Goal: Information Seeking & Learning: Find specific page/section

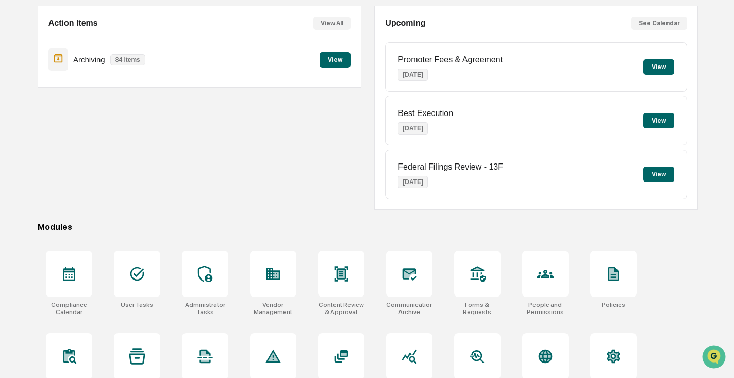
scroll to position [122, 0]
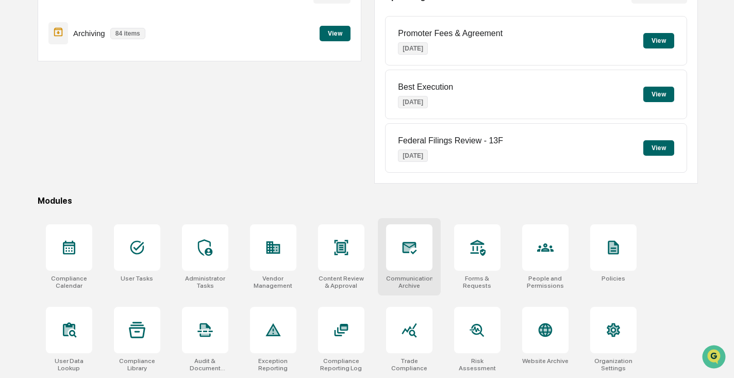
click at [413, 248] on icon at bounding box center [409, 247] width 16 height 16
click at [414, 248] on icon at bounding box center [409, 247] width 16 height 16
click at [410, 255] on icon at bounding box center [409, 247] width 16 height 16
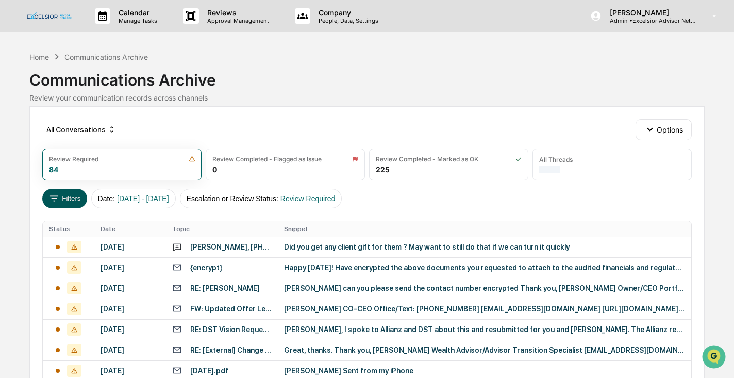
click at [76, 191] on button "Filters" at bounding box center [64, 199] width 45 height 20
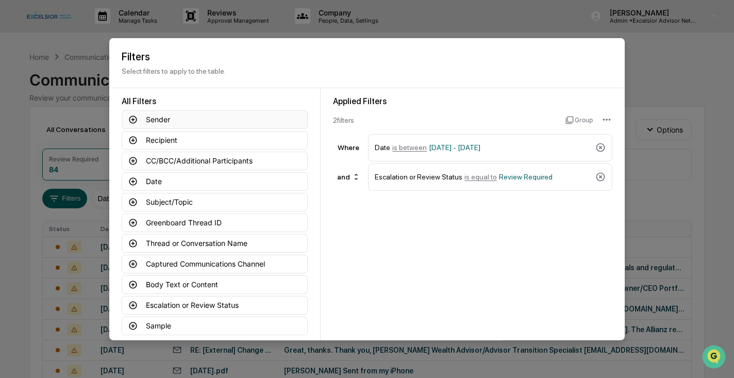
click at [134, 119] on icon at bounding box center [133, 119] width 8 height 8
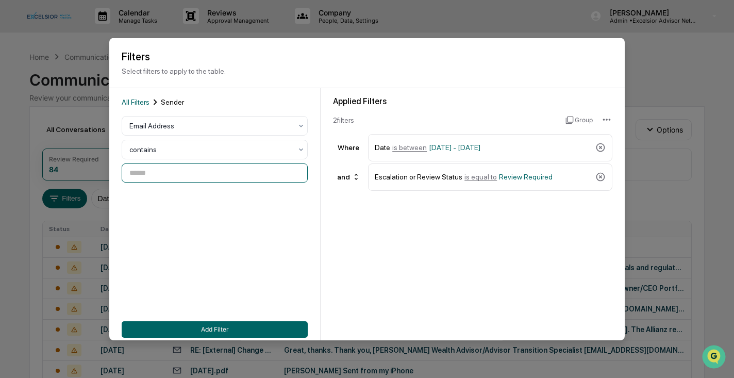
click at [248, 174] on input at bounding box center [215, 172] width 186 height 19
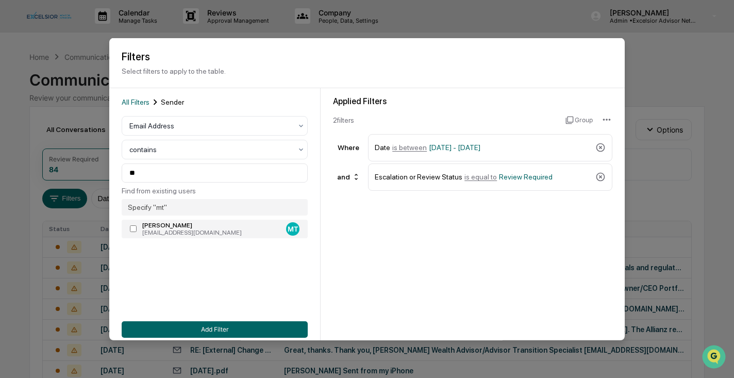
type input "**********"
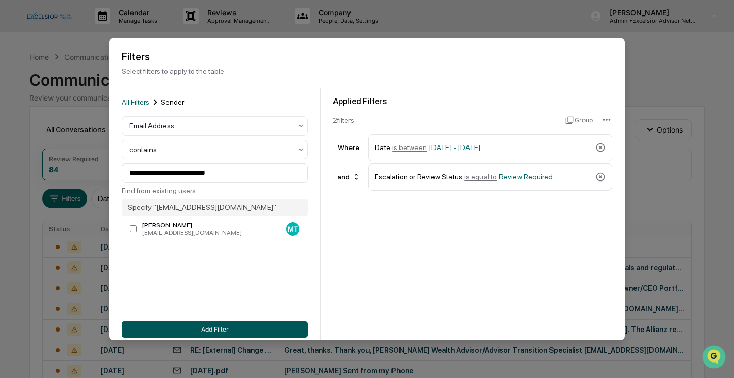
click at [221, 326] on button "Add Filter" at bounding box center [215, 328] width 186 height 16
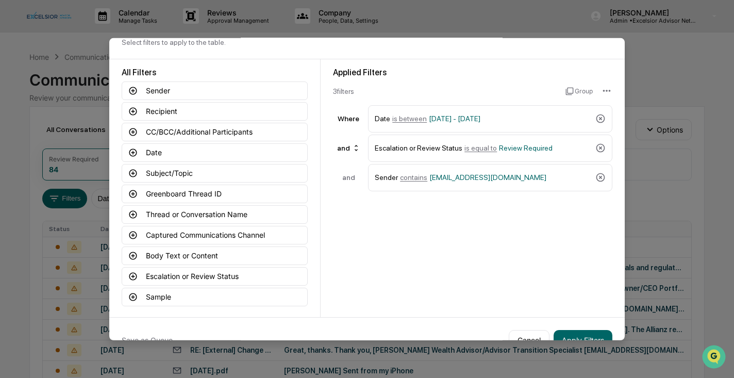
scroll to position [51, 0]
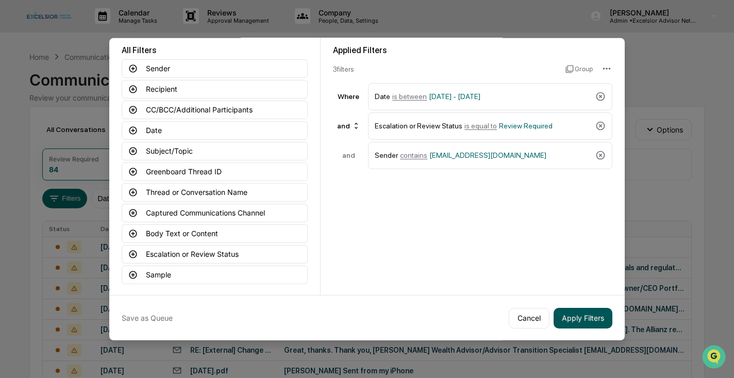
click at [594, 315] on button "Apply Filters" at bounding box center [582, 317] width 59 height 21
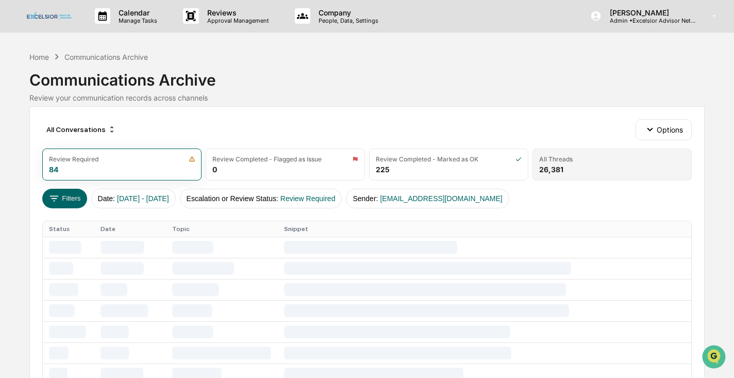
click at [585, 166] on div "All Threads 26,381" at bounding box center [611, 164] width 159 height 32
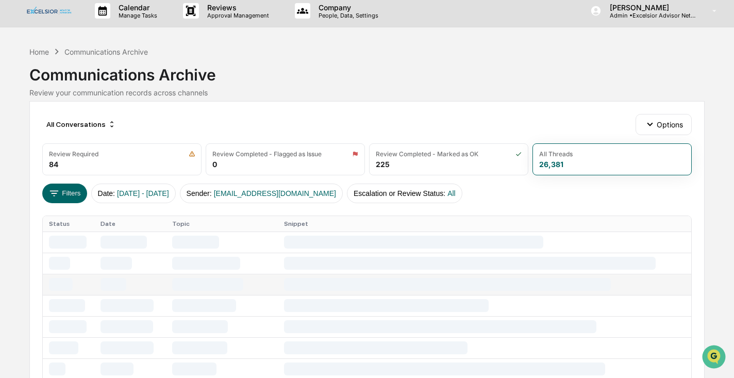
scroll to position [0, 0]
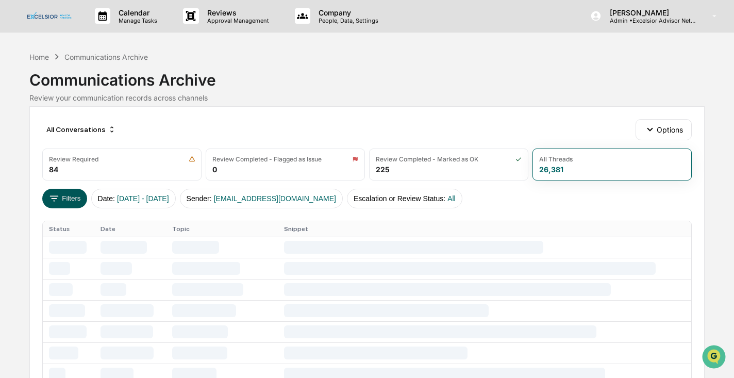
click at [74, 198] on button "Filters" at bounding box center [64, 199] width 45 height 20
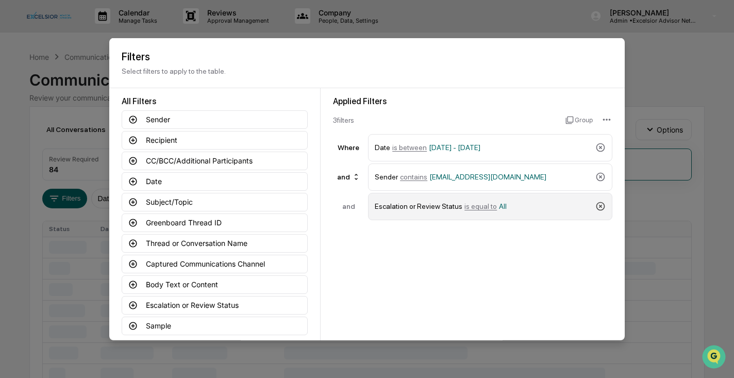
click at [601, 205] on icon at bounding box center [600, 205] width 9 height 9
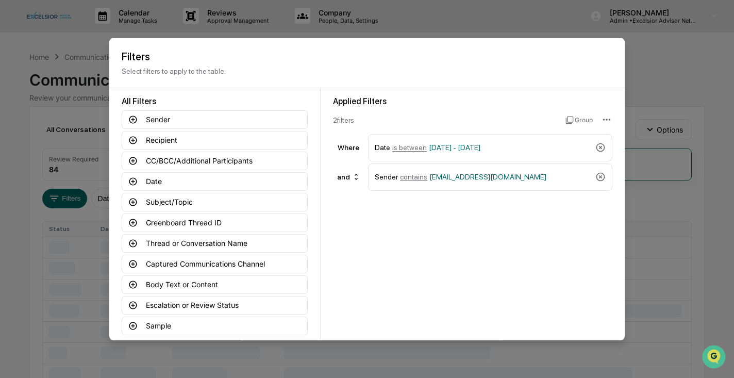
scroll to position [51, 0]
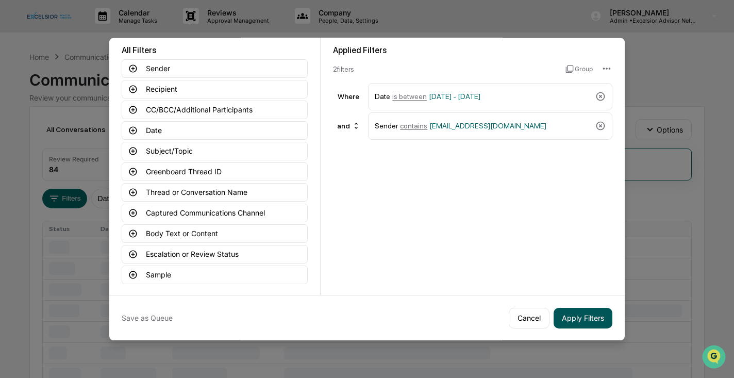
click at [596, 314] on button "Apply Filters" at bounding box center [582, 317] width 59 height 21
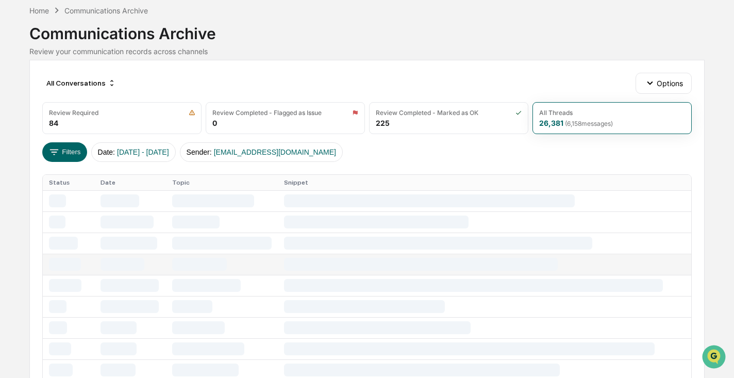
scroll to position [0, 0]
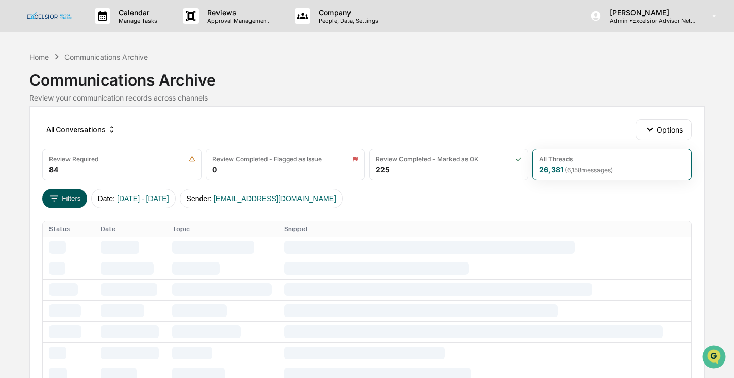
click at [73, 199] on button "Filters" at bounding box center [64, 199] width 45 height 20
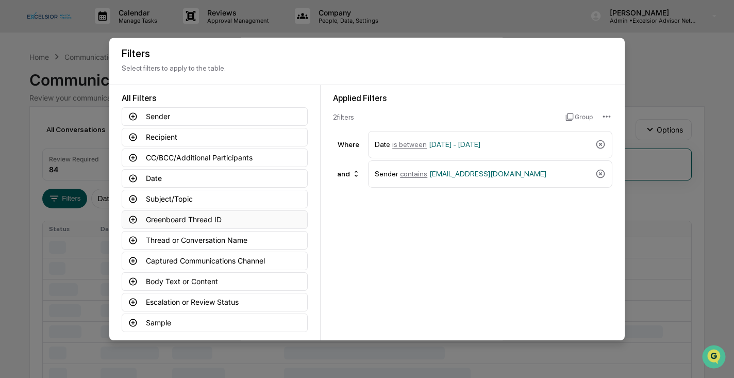
scroll to position [51, 0]
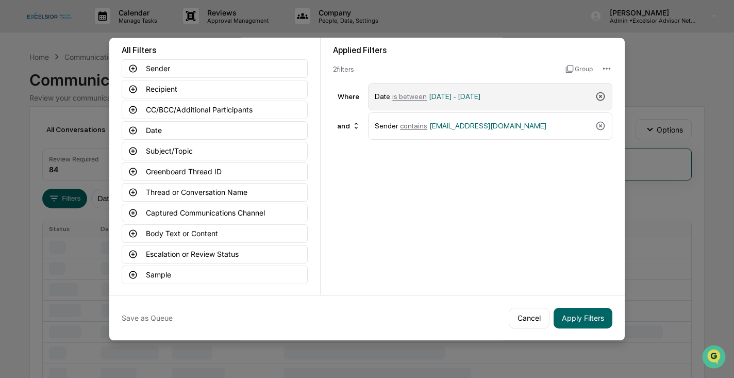
click at [601, 96] on icon at bounding box center [600, 96] width 9 height 9
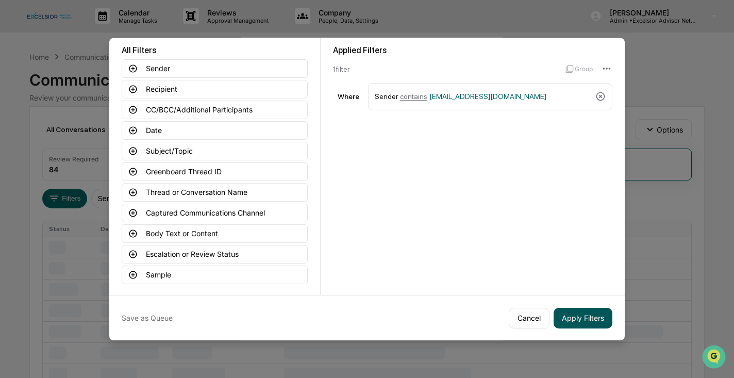
click at [595, 319] on button "Apply Filters" at bounding box center [582, 317] width 59 height 21
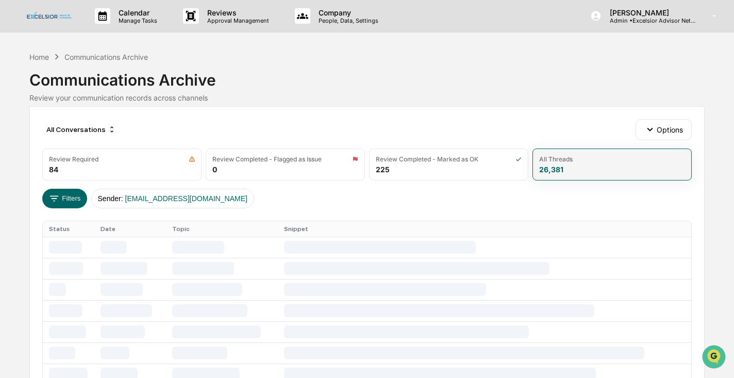
click at [595, 167] on div "All Threads 26,381" at bounding box center [611, 164] width 159 height 32
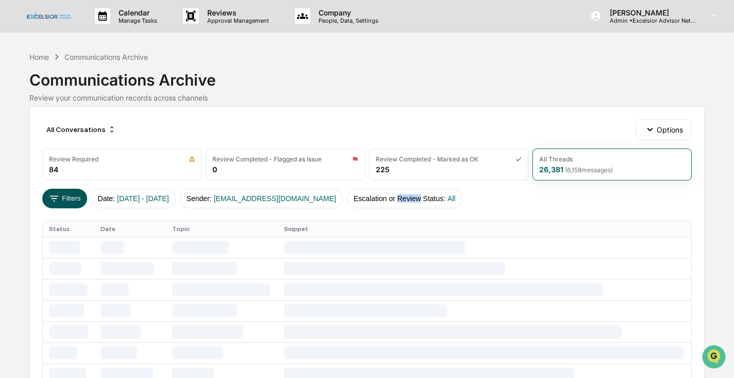
click at [73, 196] on button "Filters" at bounding box center [64, 199] width 45 height 20
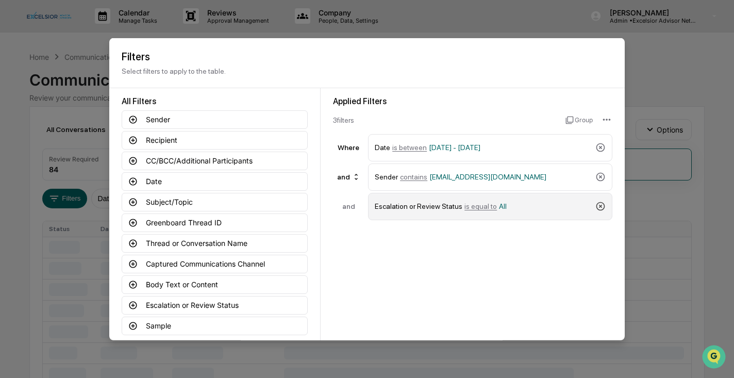
click at [599, 205] on icon at bounding box center [600, 206] width 10 height 10
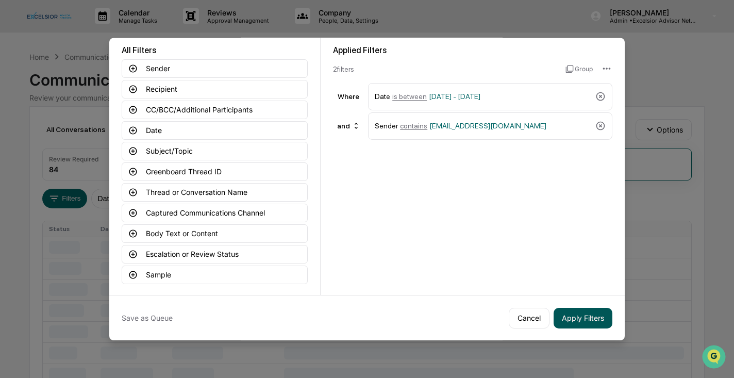
click at [592, 322] on button "Apply Filters" at bounding box center [582, 317] width 59 height 21
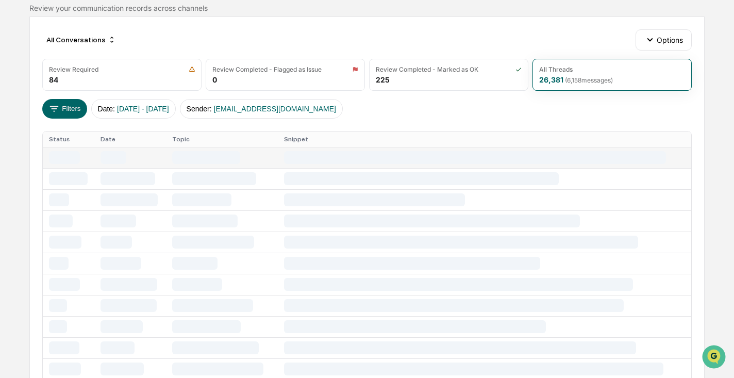
scroll to position [0, 0]
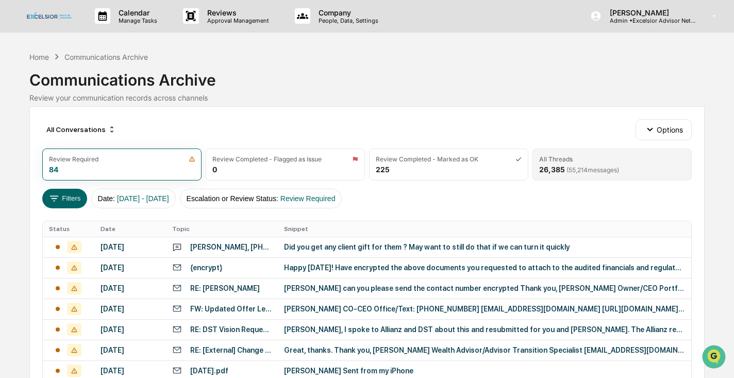
click at [603, 168] on span "( 55,214 messages)" at bounding box center [592, 170] width 53 height 8
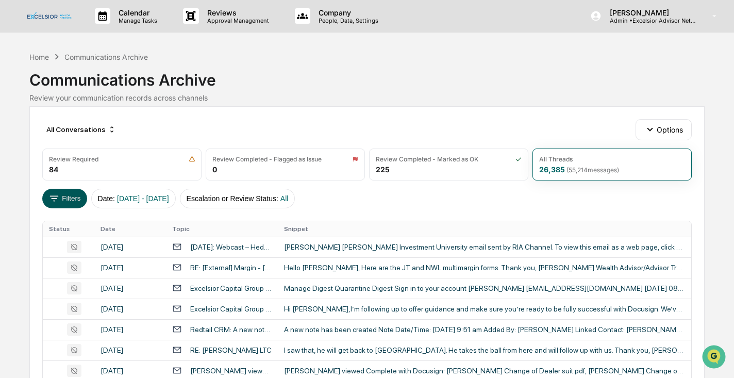
click at [72, 199] on button "Filters" at bounding box center [64, 199] width 45 height 20
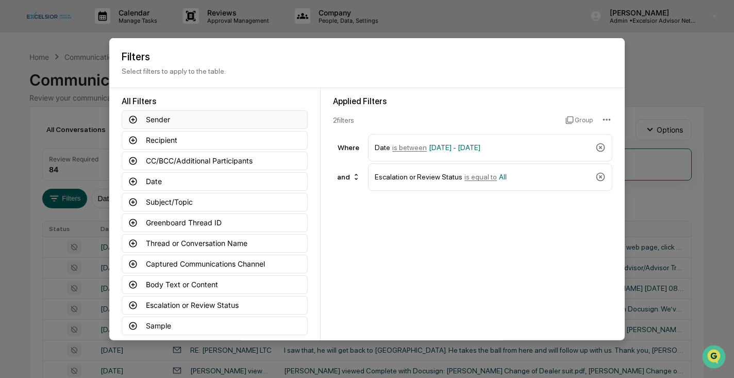
click at [129, 117] on icon at bounding box center [133, 119] width 8 height 8
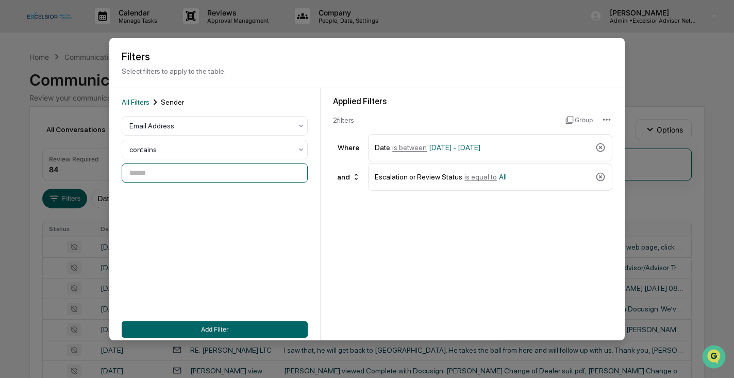
click at [176, 170] on input at bounding box center [215, 172] width 186 height 19
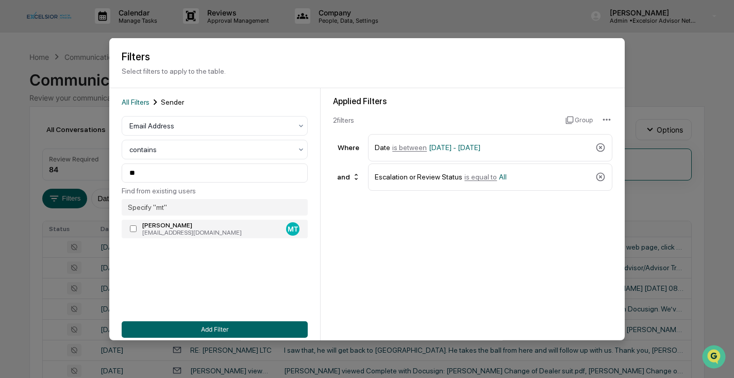
type input "**********"
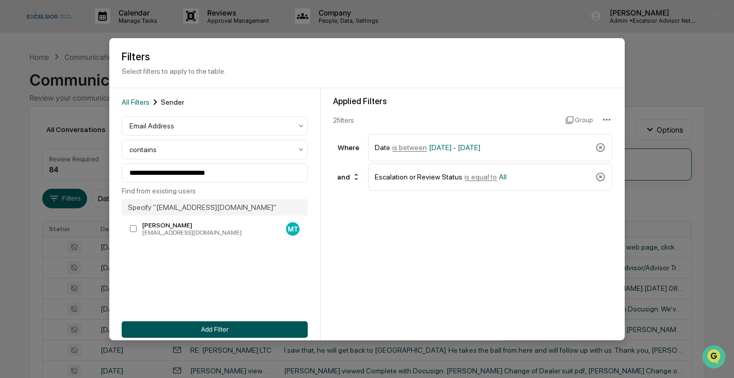
click at [201, 326] on button "Add Filter" at bounding box center [215, 328] width 186 height 16
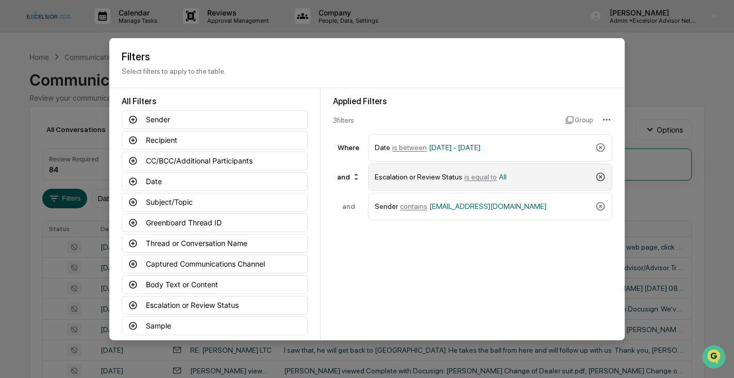
click at [600, 174] on icon at bounding box center [600, 177] width 10 height 10
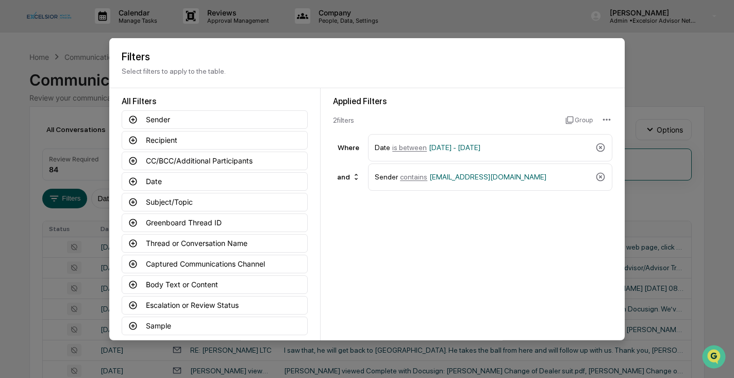
scroll to position [51, 0]
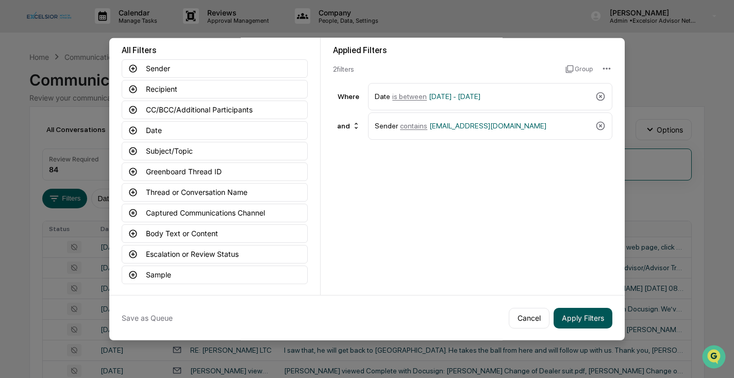
click at [586, 315] on button "Apply Filters" at bounding box center [582, 317] width 59 height 21
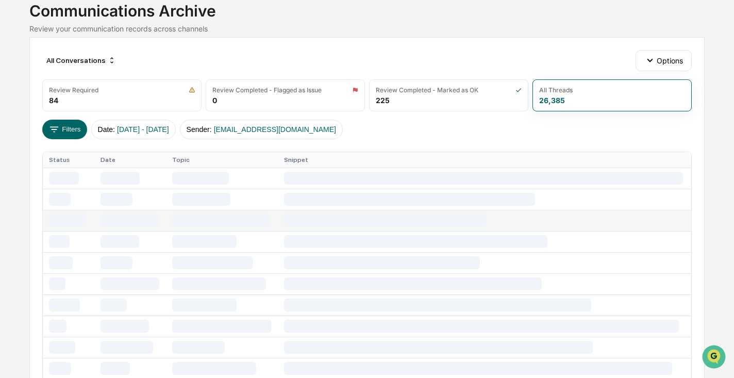
scroll to position [0, 0]
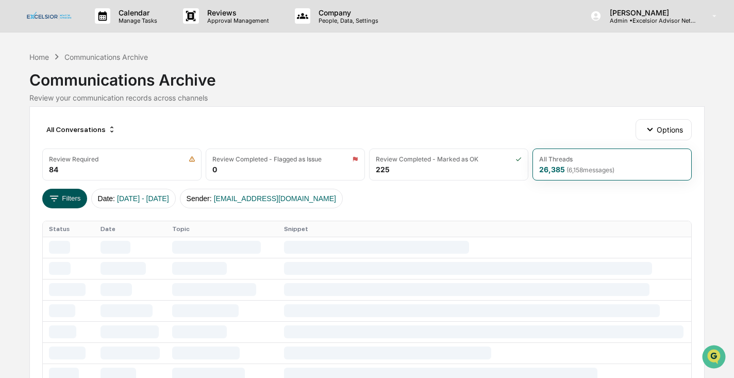
click at [65, 197] on button "Filters" at bounding box center [64, 199] width 45 height 20
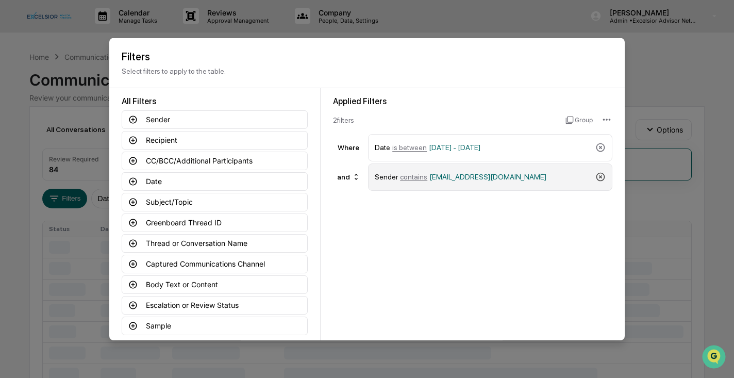
click at [600, 176] on icon at bounding box center [600, 176] width 9 height 9
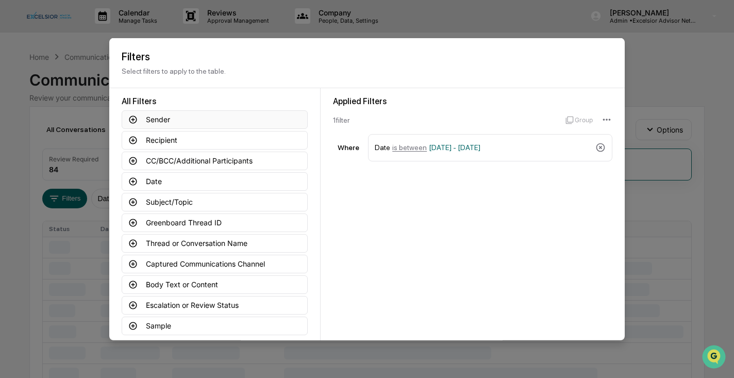
click at [134, 119] on icon at bounding box center [133, 119] width 8 height 8
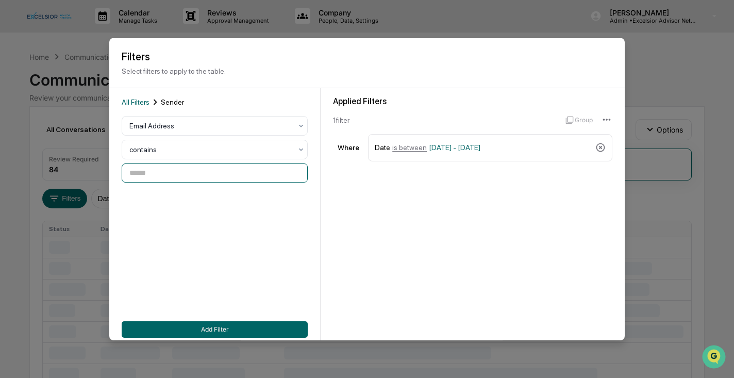
click at [194, 178] on input at bounding box center [215, 172] width 186 height 19
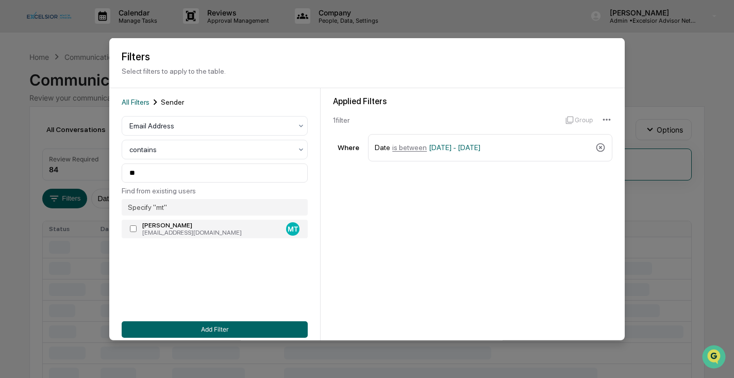
type input "**********"
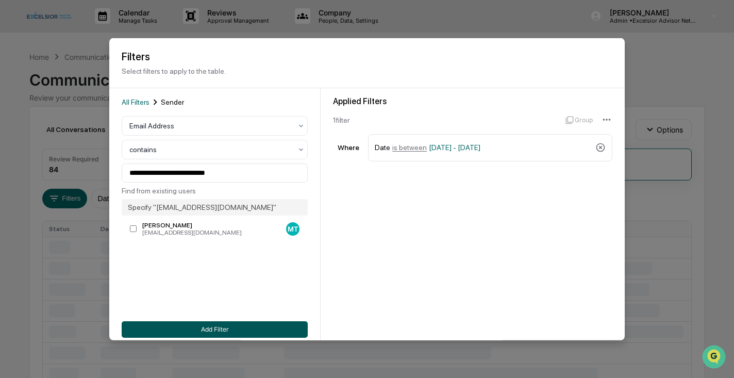
click at [238, 328] on button "Add Filter" at bounding box center [215, 328] width 186 height 16
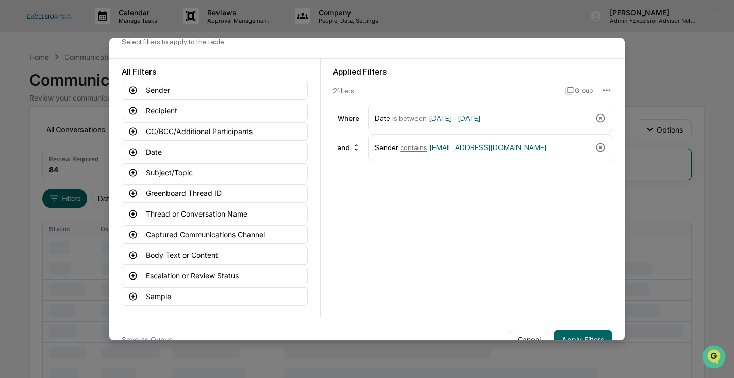
scroll to position [32, 0]
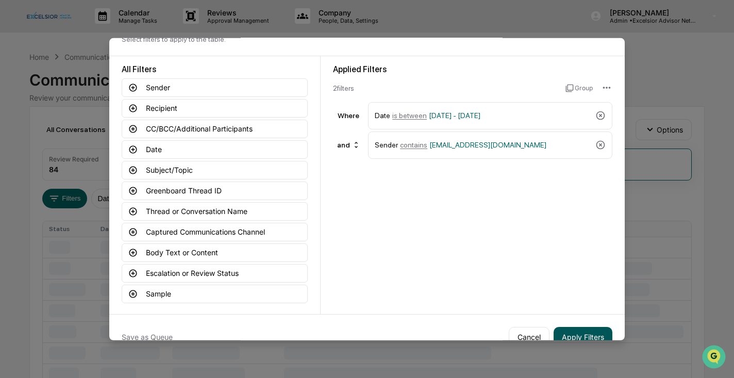
click at [583, 334] on button "Apply Filters" at bounding box center [582, 336] width 59 height 21
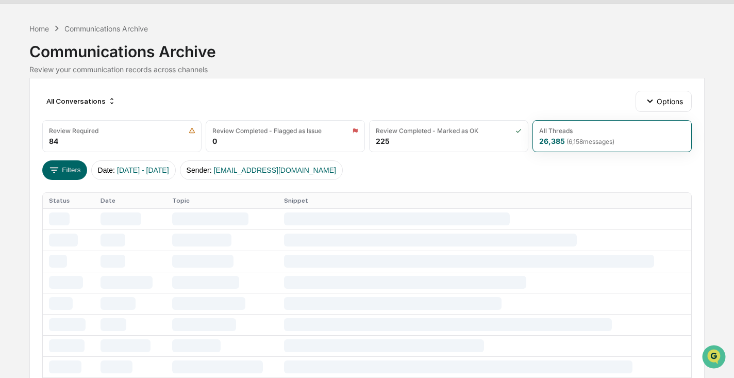
scroll to position [0, 0]
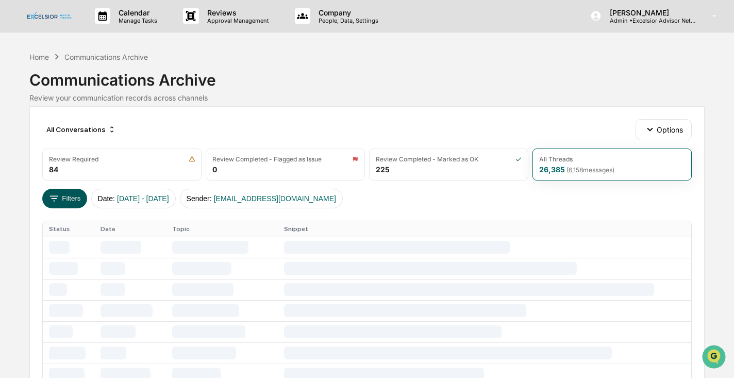
click at [70, 199] on button "Filters" at bounding box center [64, 199] width 45 height 20
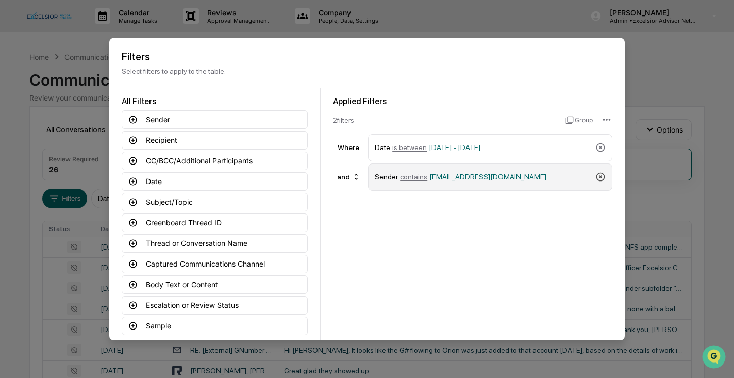
click at [601, 177] on icon at bounding box center [600, 177] width 10 height 10
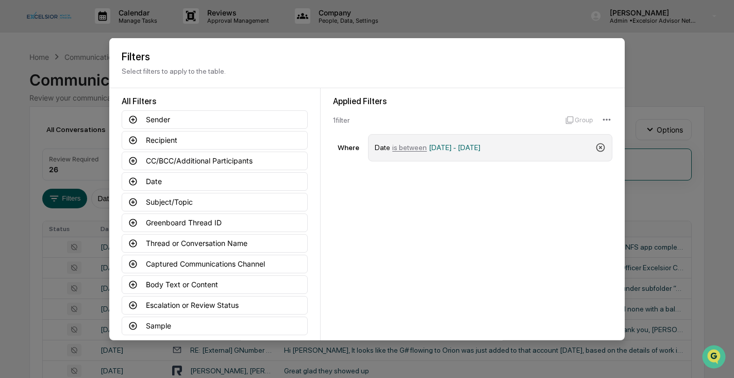
click at [600, 145] on icon at bounding box center [600, 147] width 10 height 10
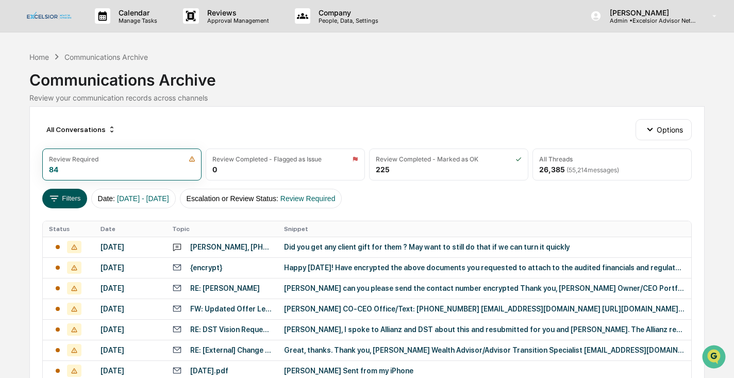
click at [72, 196] on button "Filters" at bounding box center [64, 199] width 45 height 20
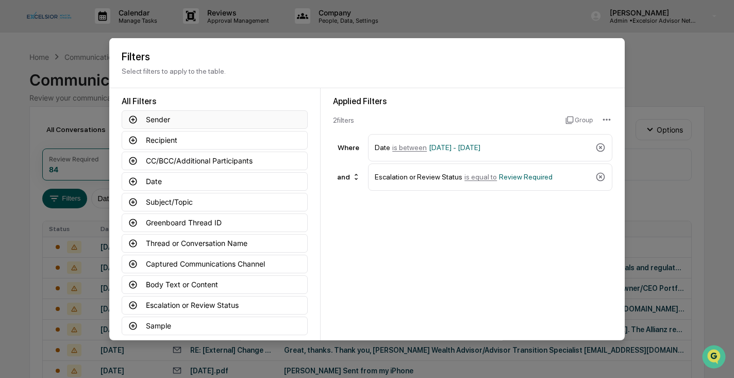
click at [133, 118] on icon at bounding box center [133, 119] width 8 height 8
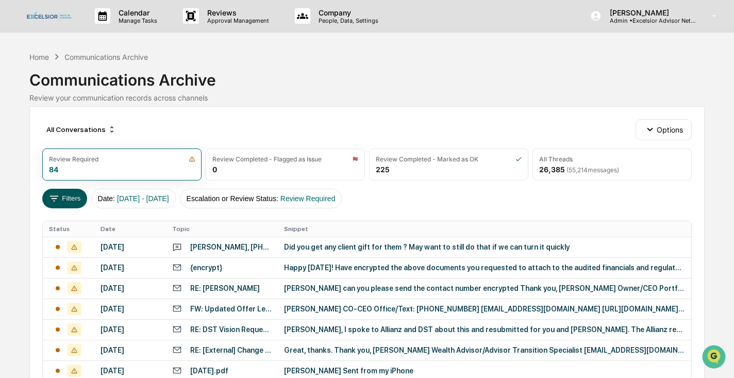
click at [75, 199] on button "Filters" at bounding box center [64, 199] width 45 height 20
click at [134, 201] on span "01/01/2024 - 12/31/2025" at bounding box center [143, 198] width 52 height 8
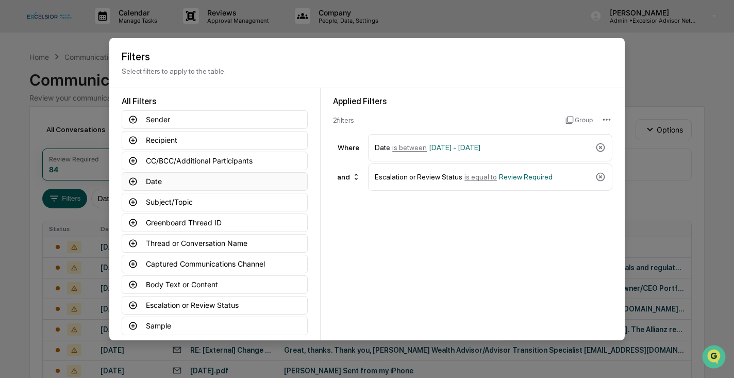
click at [133, 179] on icon at bounding box center [133, 181] width 8 height 8
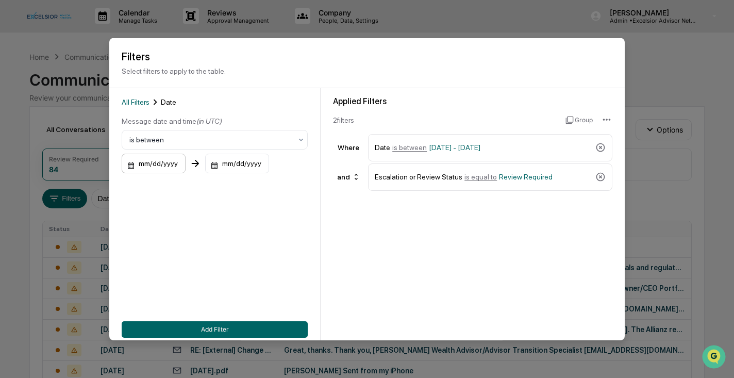
click at [148, 165] on div "mm/dd/yyyy" at bounding box center [154, 164] width 64 height 20
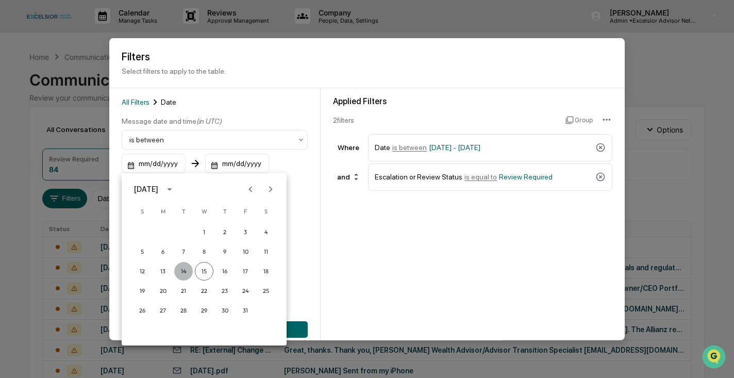
click at [182, 273] on button "14" at bounding box center [183, 271] width 19 height 19
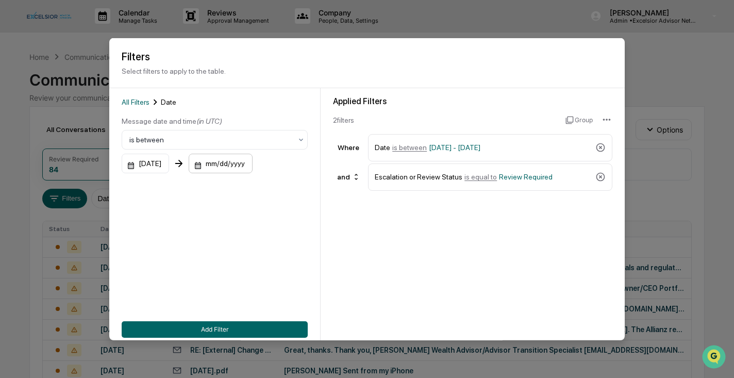
click at [233, 164] on div "mm/dd/yyyy" at bounding box center [221, 164] width 64 height 20
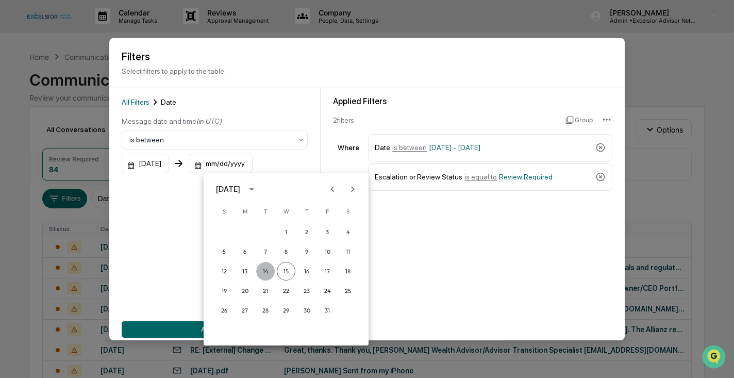
click at [267, 271] on button "14" at bounding box center [265, 271] width 19 height 19
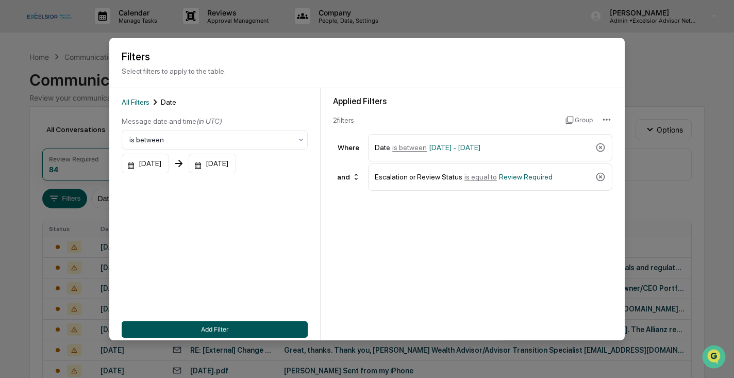
click at [252, 328] on button "Add Filter" at bounding box center [215, 328] width 186 height 16
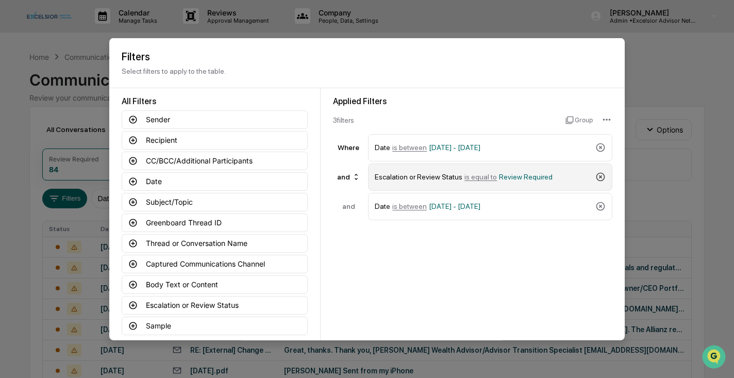
click at [598, 175] on icon at bounding box center [600, 177] width 10 height 10
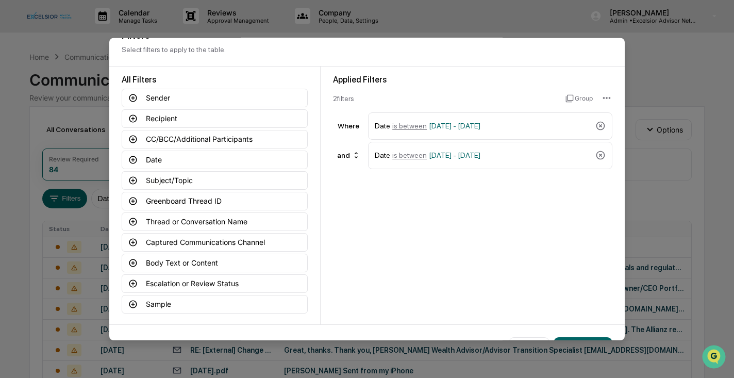
scroll to position [17, 0]
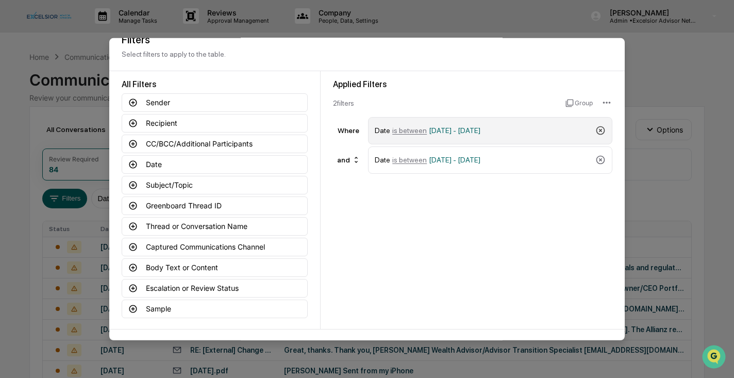
click at [601, 128] on icon at bounding box center [600, 130] width 10 height 10
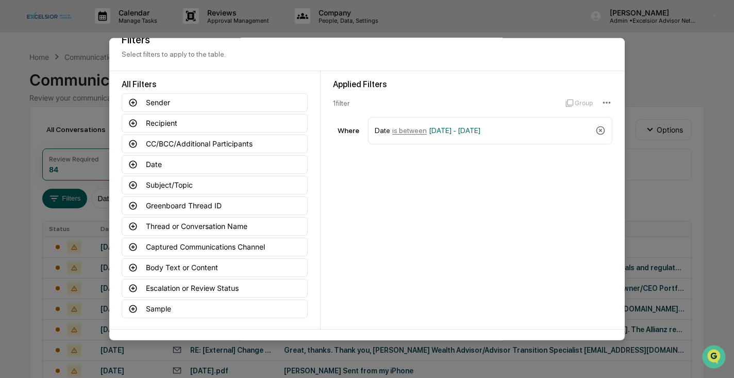
scroll to position [51, 0]
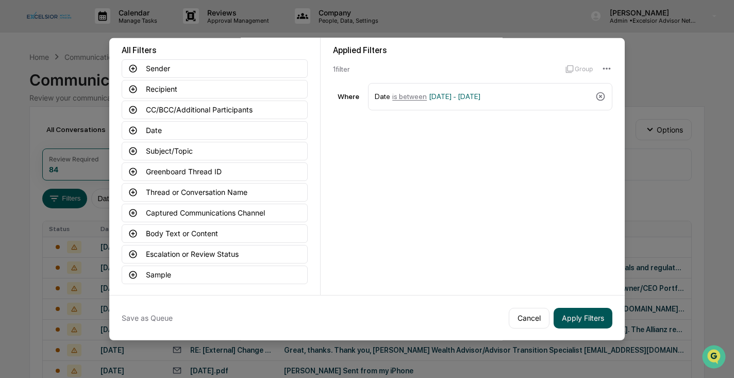
click at [590, 321] on button "Apply Filters" at bounding box center [582, 317] width 59 height 21
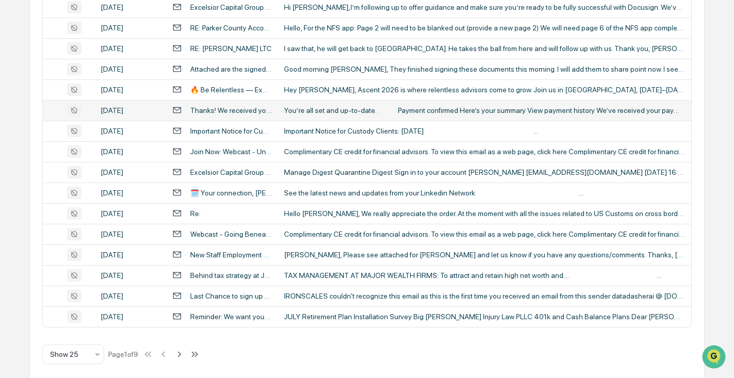
scroll to position [432, 0]
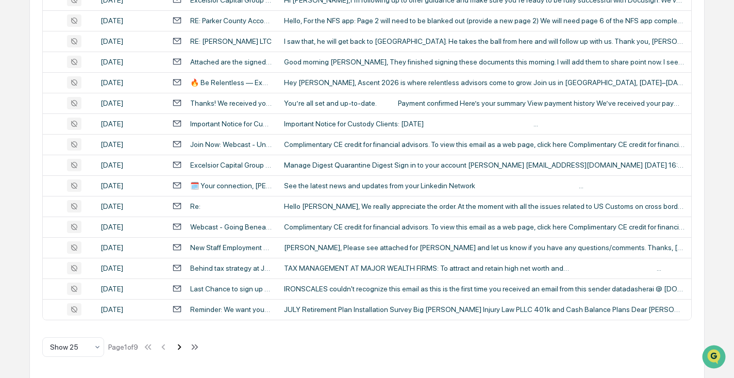
click at [183, 345] on icon at bounding box center [179, 346] width 11 height 11
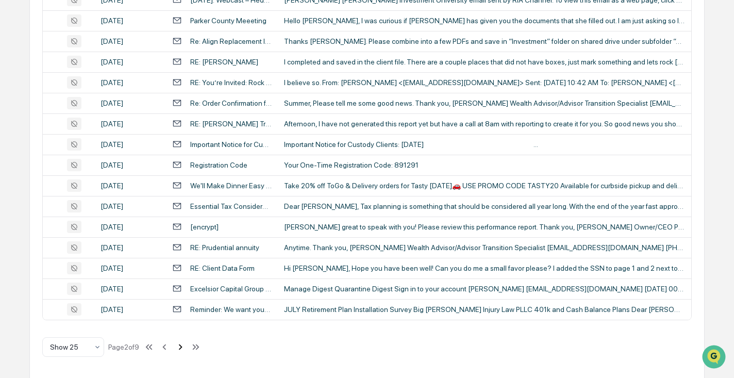
click at [182, 346] on icon at bounding box center [180, 347] width 4 height 6
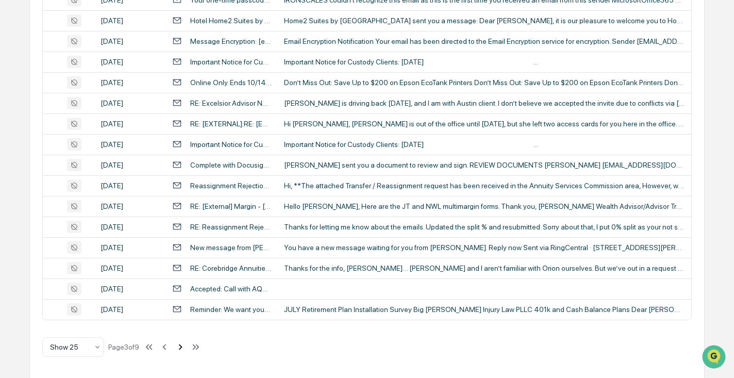
click at [182, 345] on icon at bounding box center [180, 347] width 4 height 6
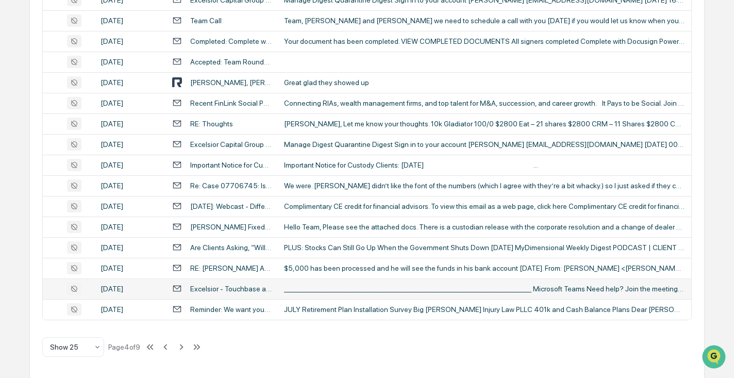
click at [259, 287] on div "Excelsior - Touchbase and New Hire Entry" at bounding box center [230, 288] width 81 height 8
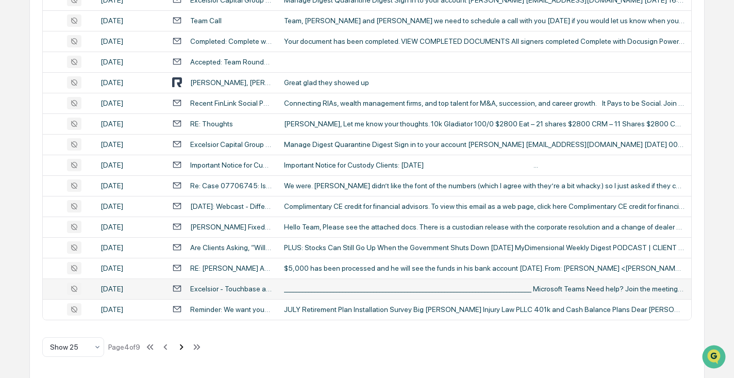
click at [185, 347] on icon at bounding box center [181, 346] width 11 height 11
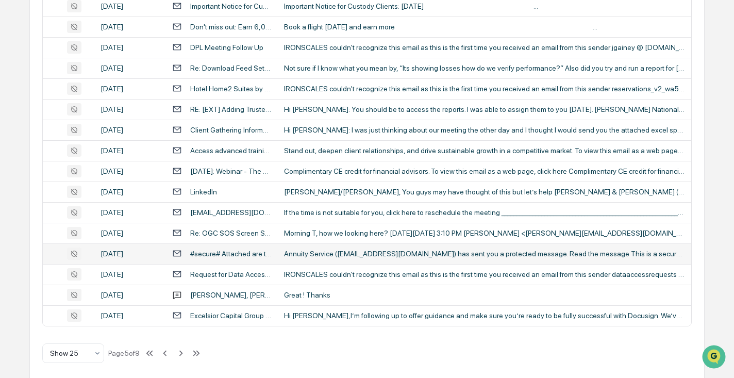
scroll to position [432, 0]
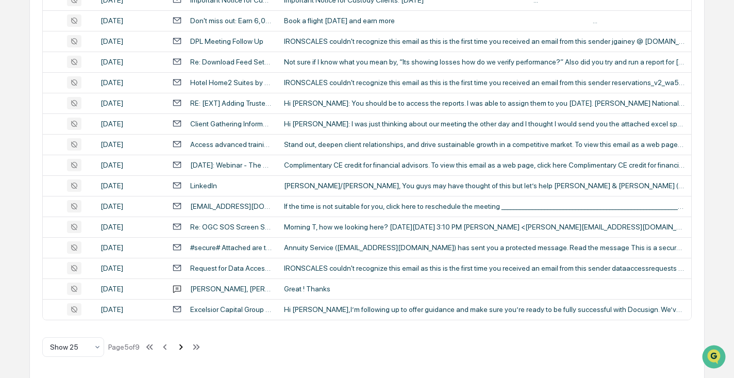
click at [187, 344] on icon at bounding box center [180, 346] width 11 height 11
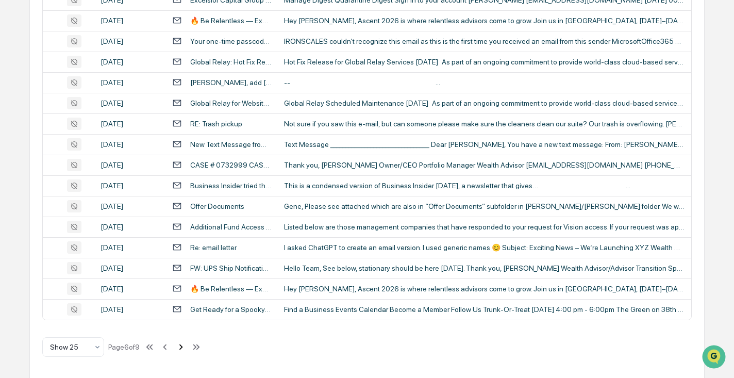
click at [187, 346] on icon at bounding box center [180, 346] width 11 height 11
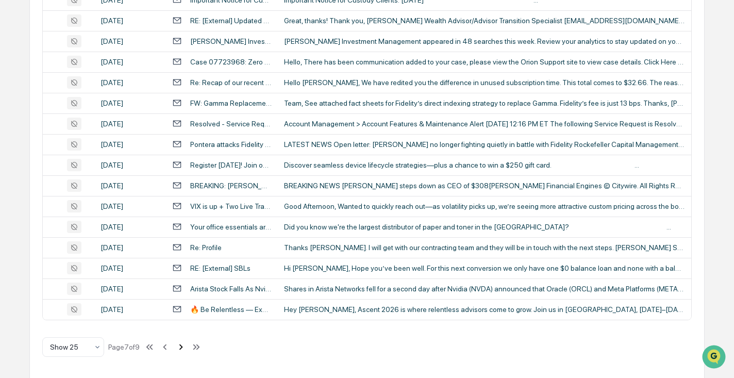
click at [187, 346] on icon at bounding box center [180, 346] width 11 height 11
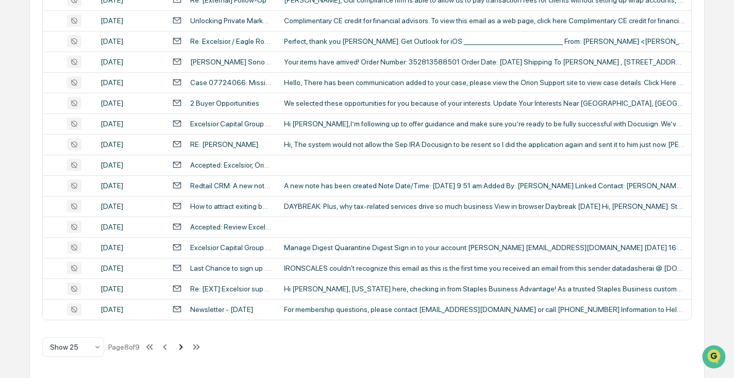
click at [182, 346] on icon at bounding box center [181, 347] width 4 height 6
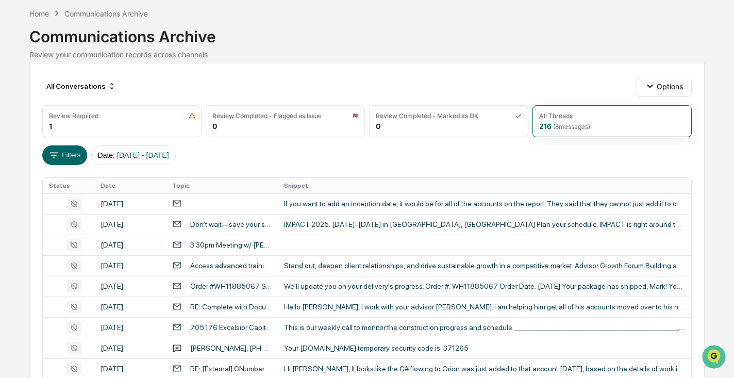
scroll to position [0, 0]
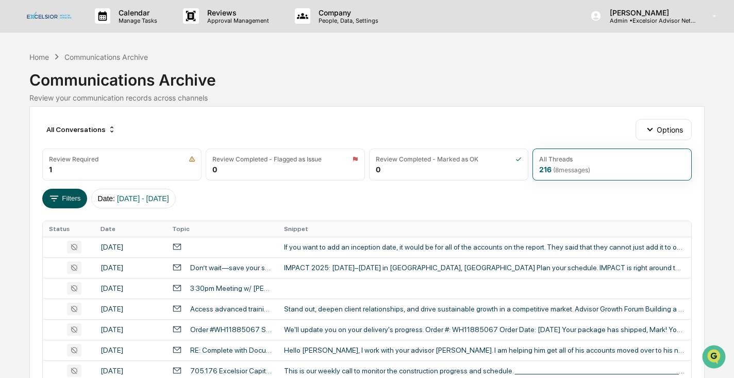
click at [59, 199] on icon at bounding box center [53, 198] width 11 height 11
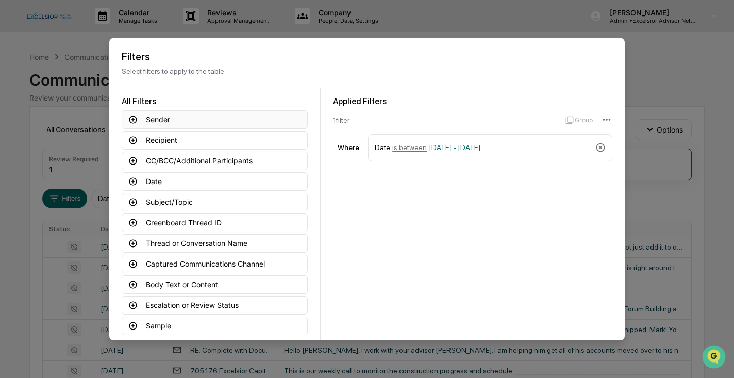
click at [132, 117] on icon at bounding box center [133, 119] width 8 height 8
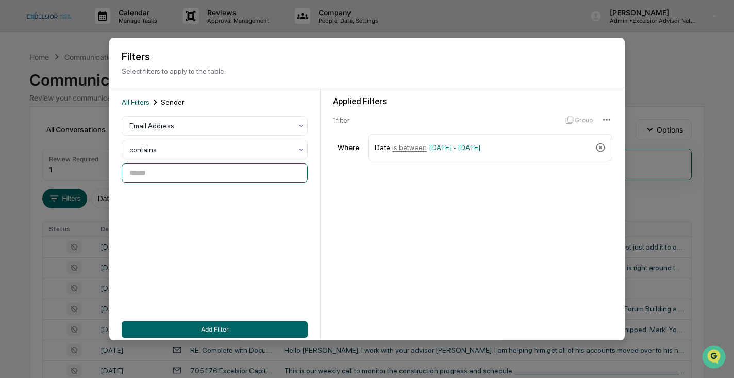
click at [157, 170] on input at bounding box center [215, 172] width 186 height 19
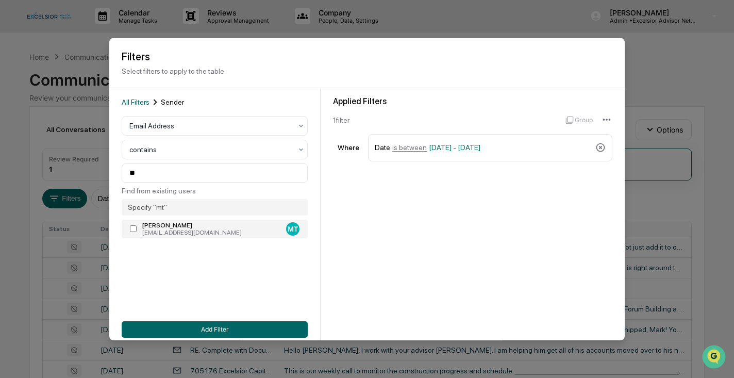
type input "**********"
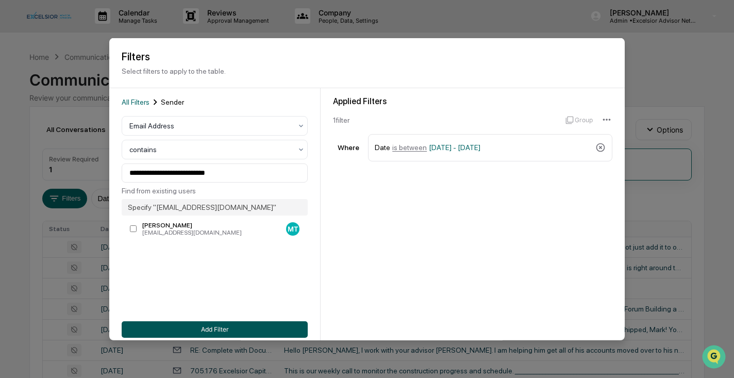
click at [201, 330] on button "Add Filter" at bounding box center [215, 328] width 186 height 16
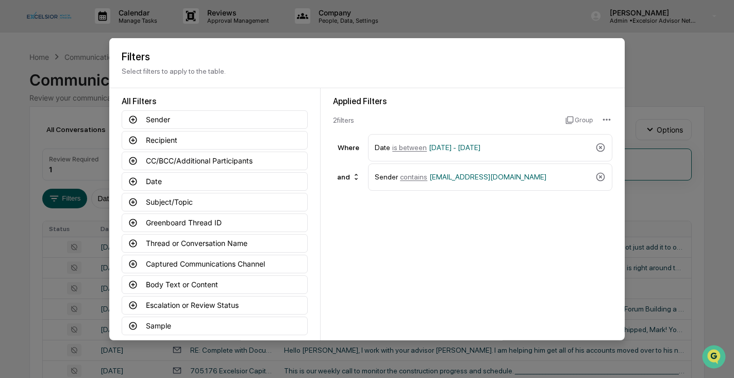
scroll to position [51, 0]
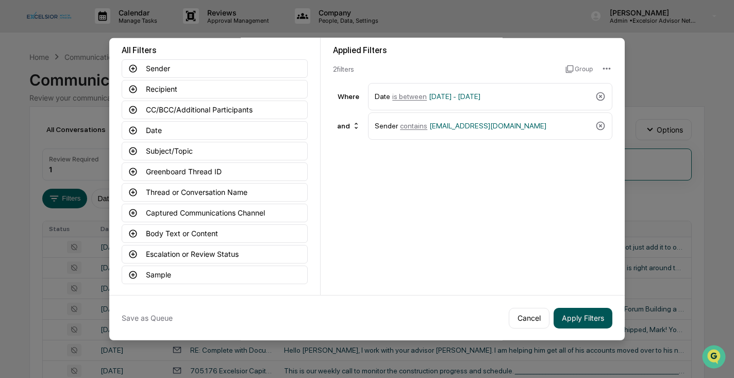
click at [596, 319] on button "Apply Filters" at bounding box center [582, 317] width 59 height 21
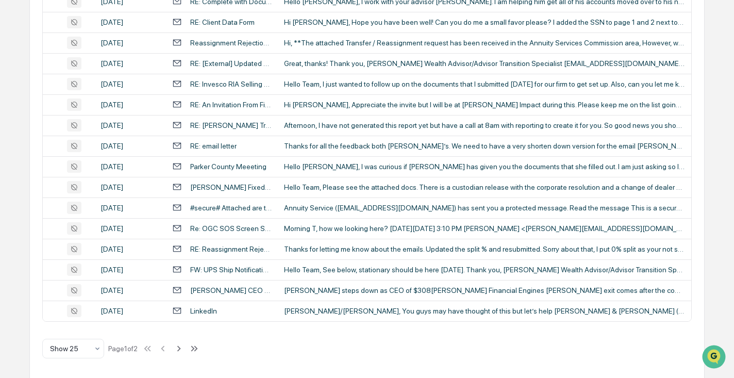
scroll to position [432, 0]
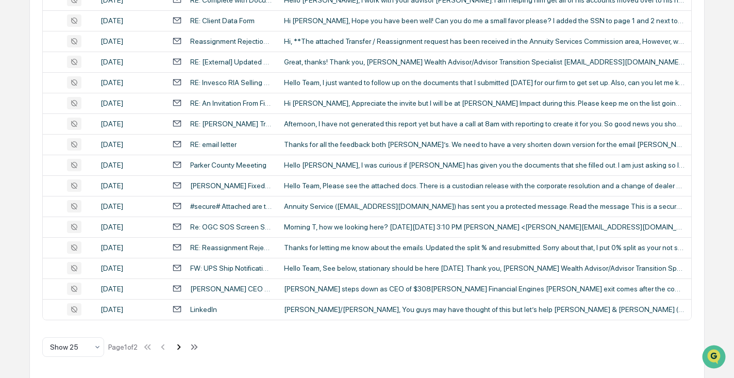
click at [184, 346] on icon at bounding box center [178, 346] width 11 height 11
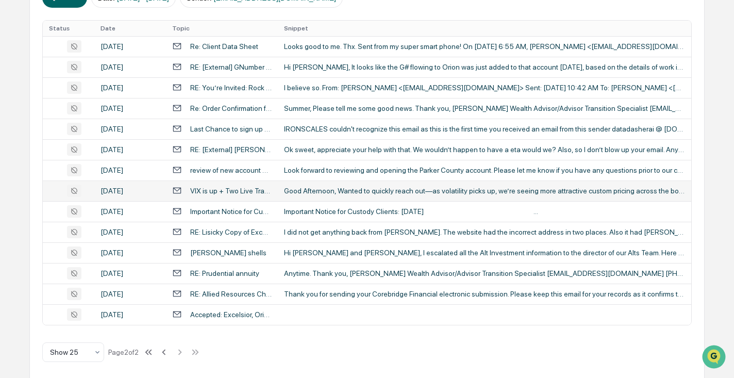
scroll to position [201, 0]
